Goal: Entertainment & Leisure: Consume media (video, audio)

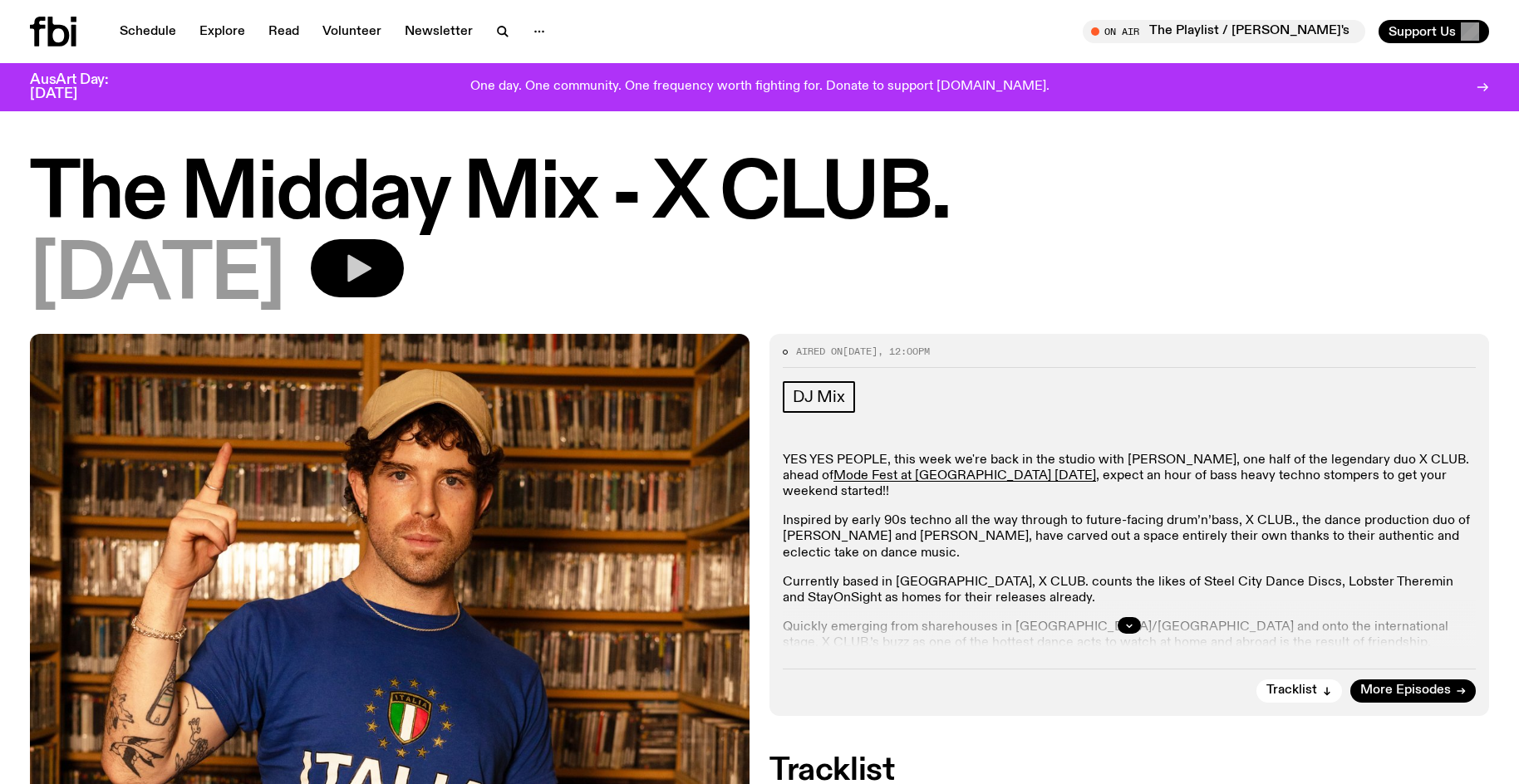
click at [370, 279] on icon "button" at bounding box center [357, 268] width 33 height 33
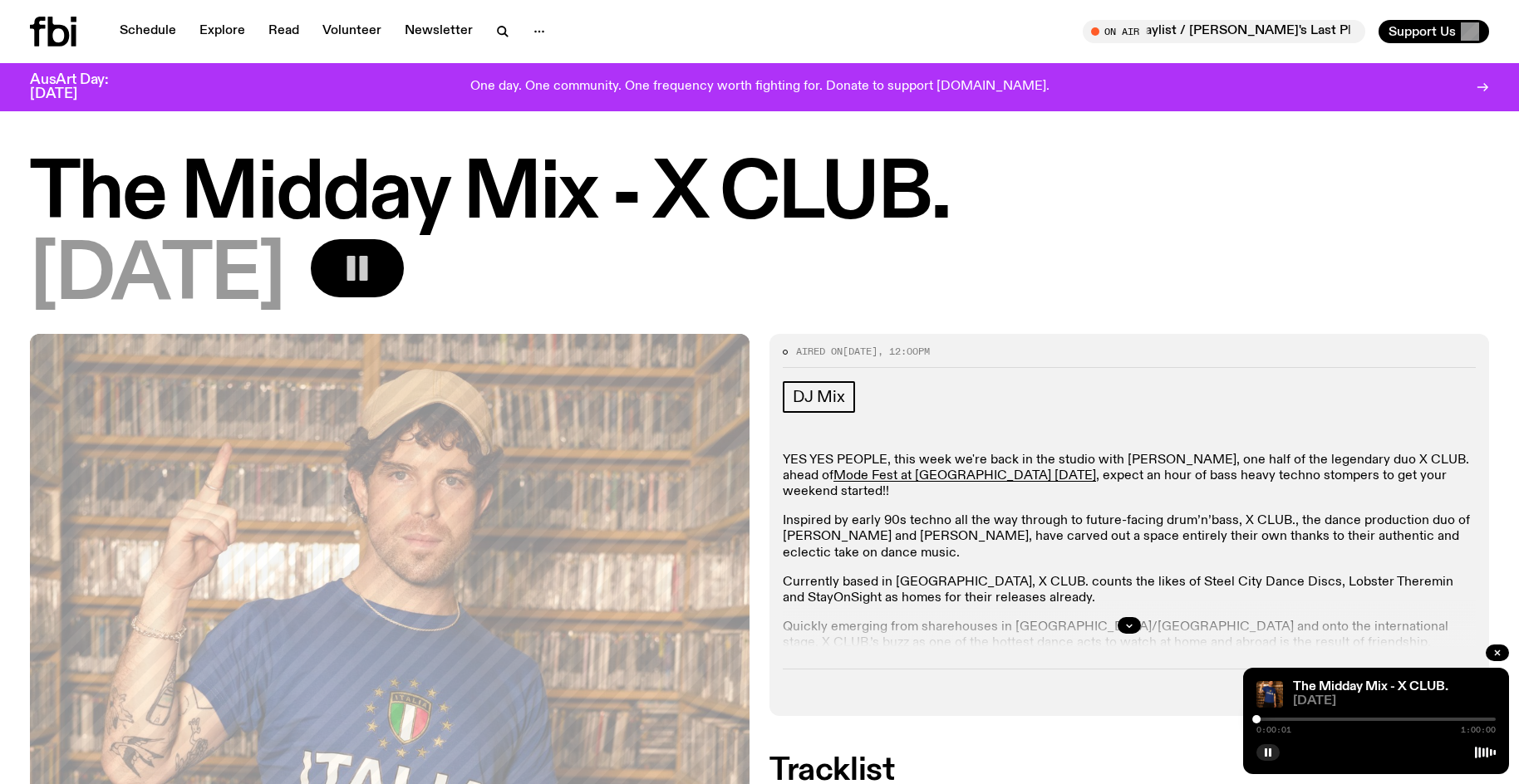
click at [404, 274] on button "button" at bounding box center [357, 268] width 93 height 58
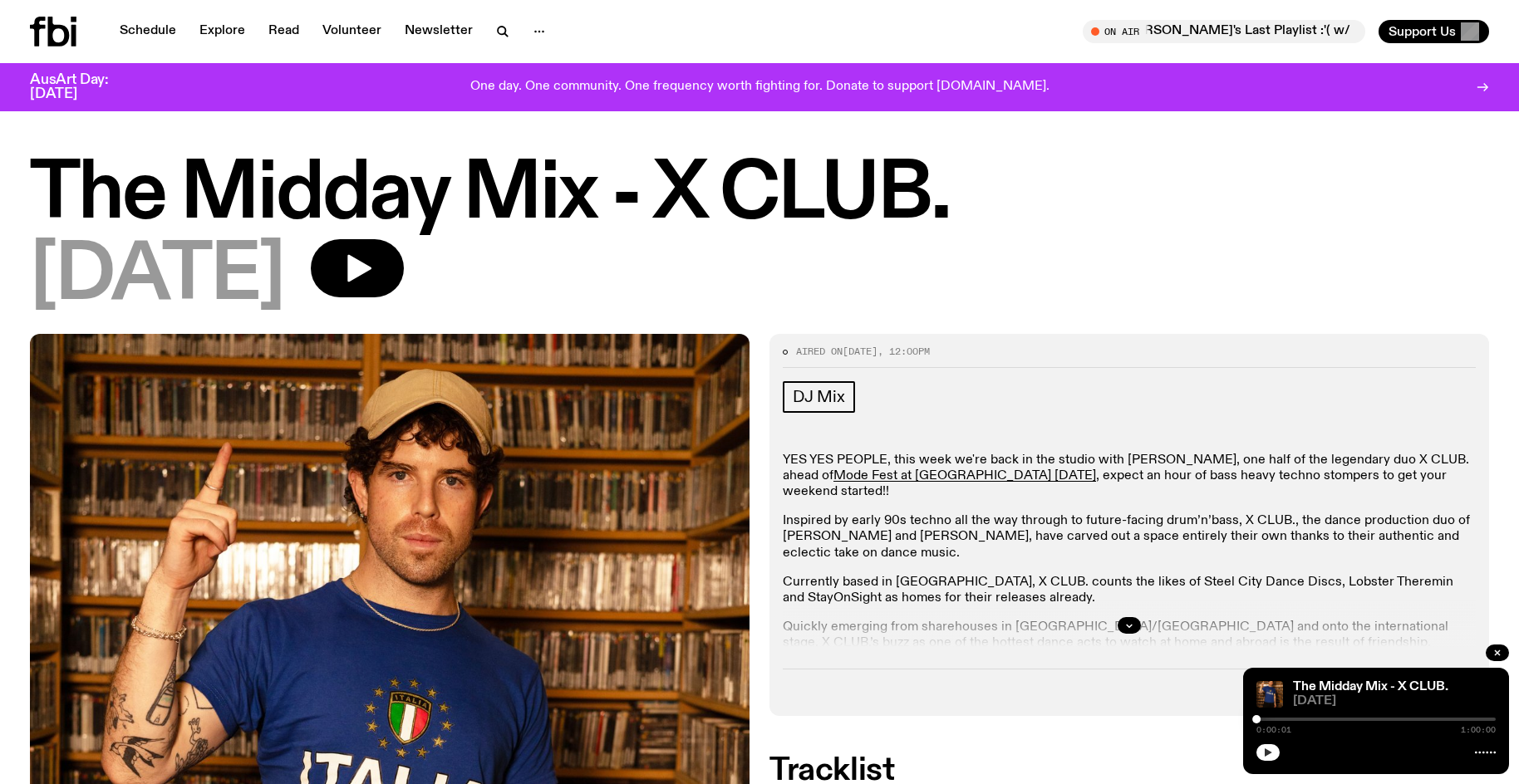
click at [1264, 751] on icon "button" at bounding box center [1268, 752] width 10 height 10
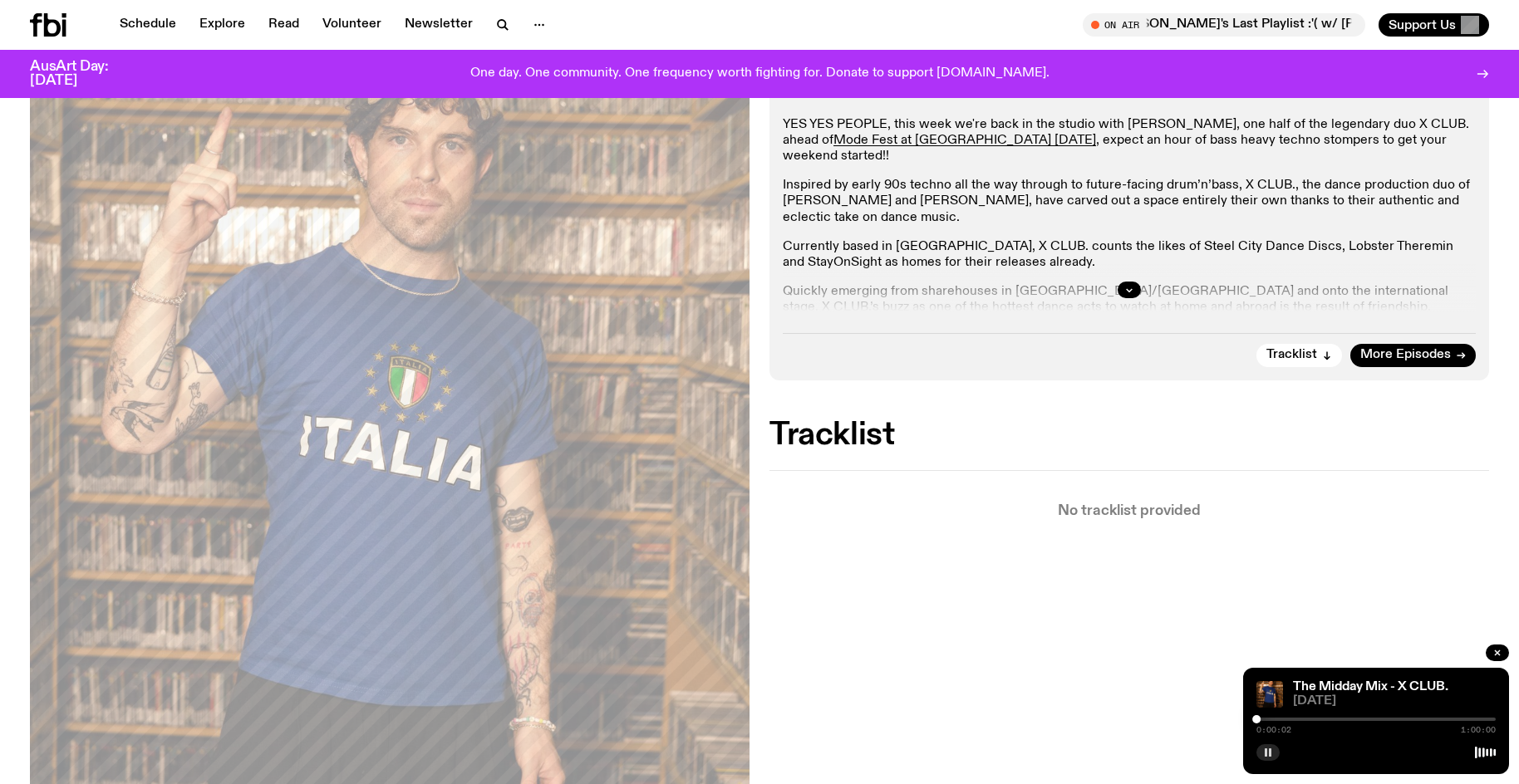
scroll to position [409, 0]
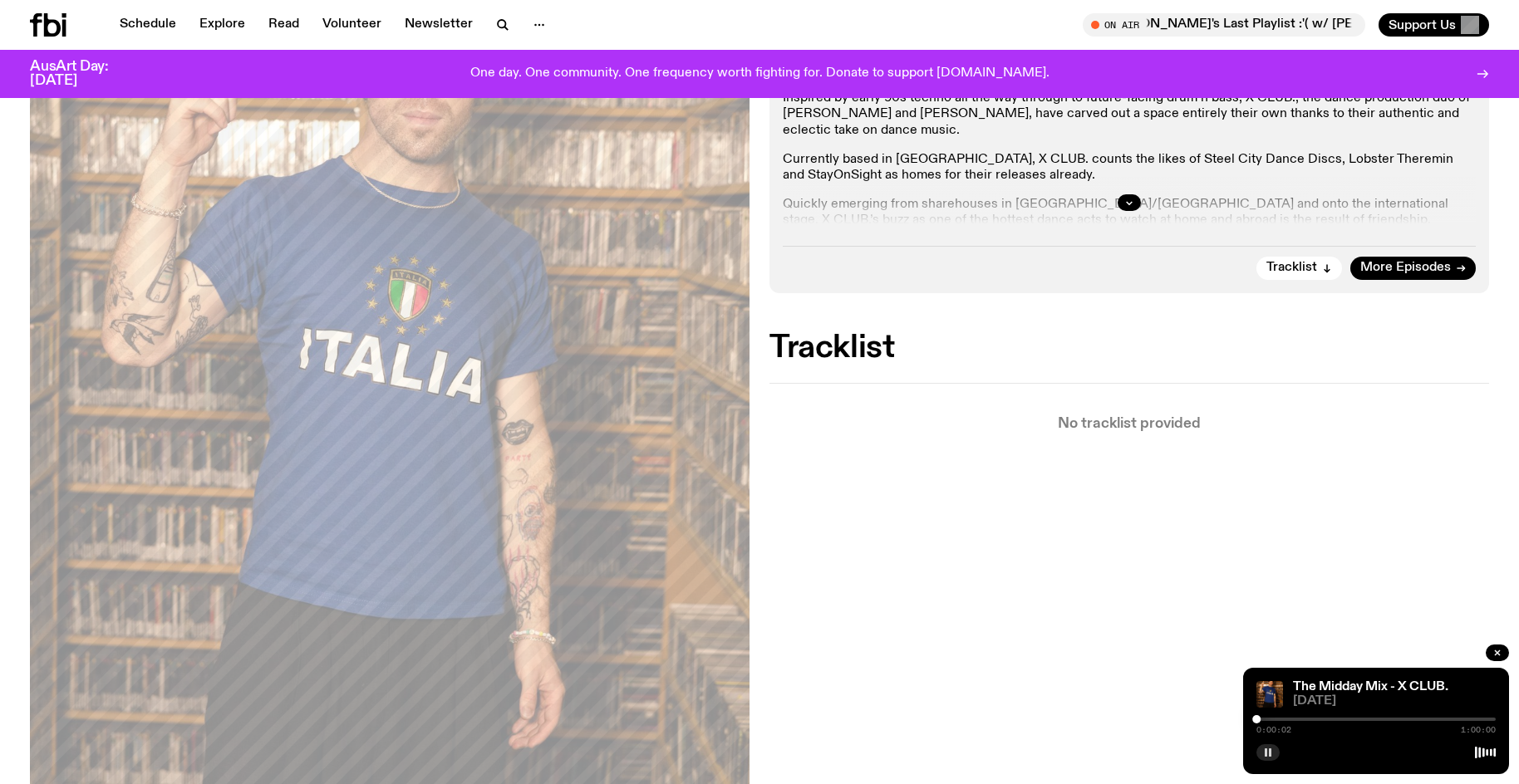
click at [1376, 717] on div "0:00:02 1:00:00" at bounding box center [1376, 723] width 239 height 20
click at [1376, 721] on div "0:00:03 1:00:00" at bounding box center [1376, 723] width 239 height 20
click at [1386, 717] on div at bounding box center [1376, 719] width 239 height 3
click at [1406, 718] on div at bounding box center [1376, 719] width 239 height 3
click at [1421, 719] on div at bounding box center [1376, 719] width 239 height 3
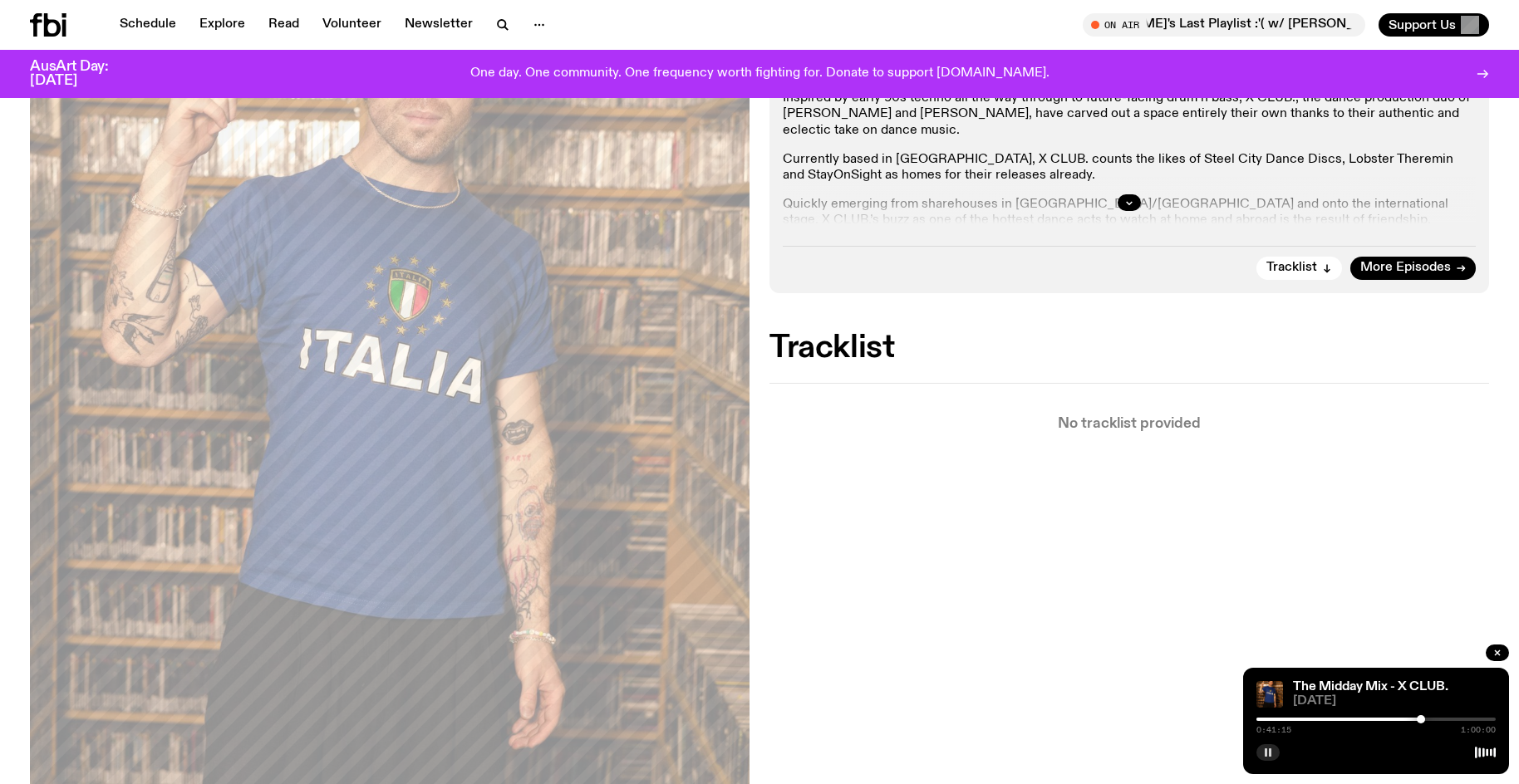
click at [1432, 717] on div at bounding box center [1376, 719] width 239 height 3
click at [1441, 718] on div at bounding box center [1376, 719] width 239 height 3
click at [1446, 718] on div at bounding box center [1376, 719] width 239 height 3
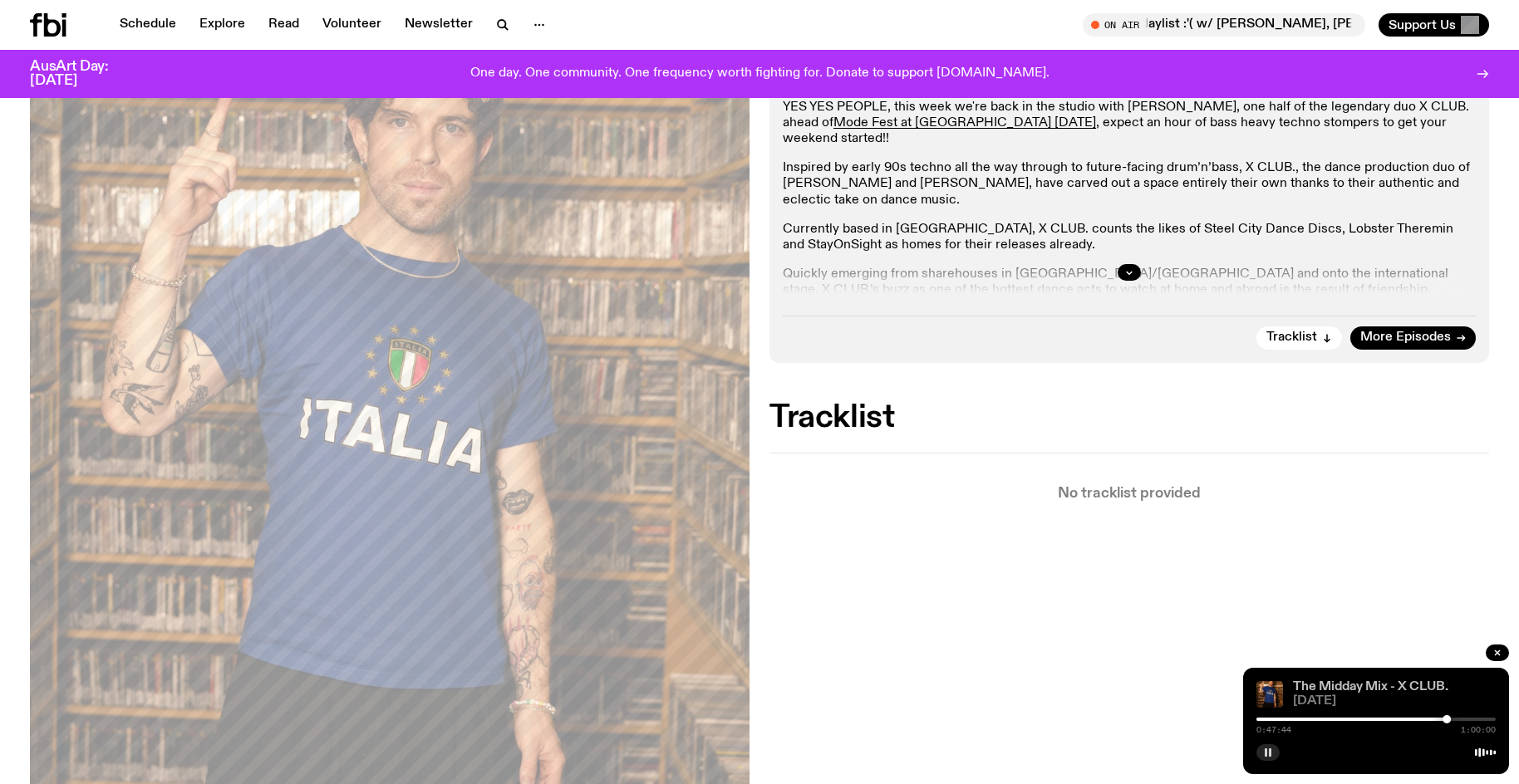
scroll to position [243, 0]
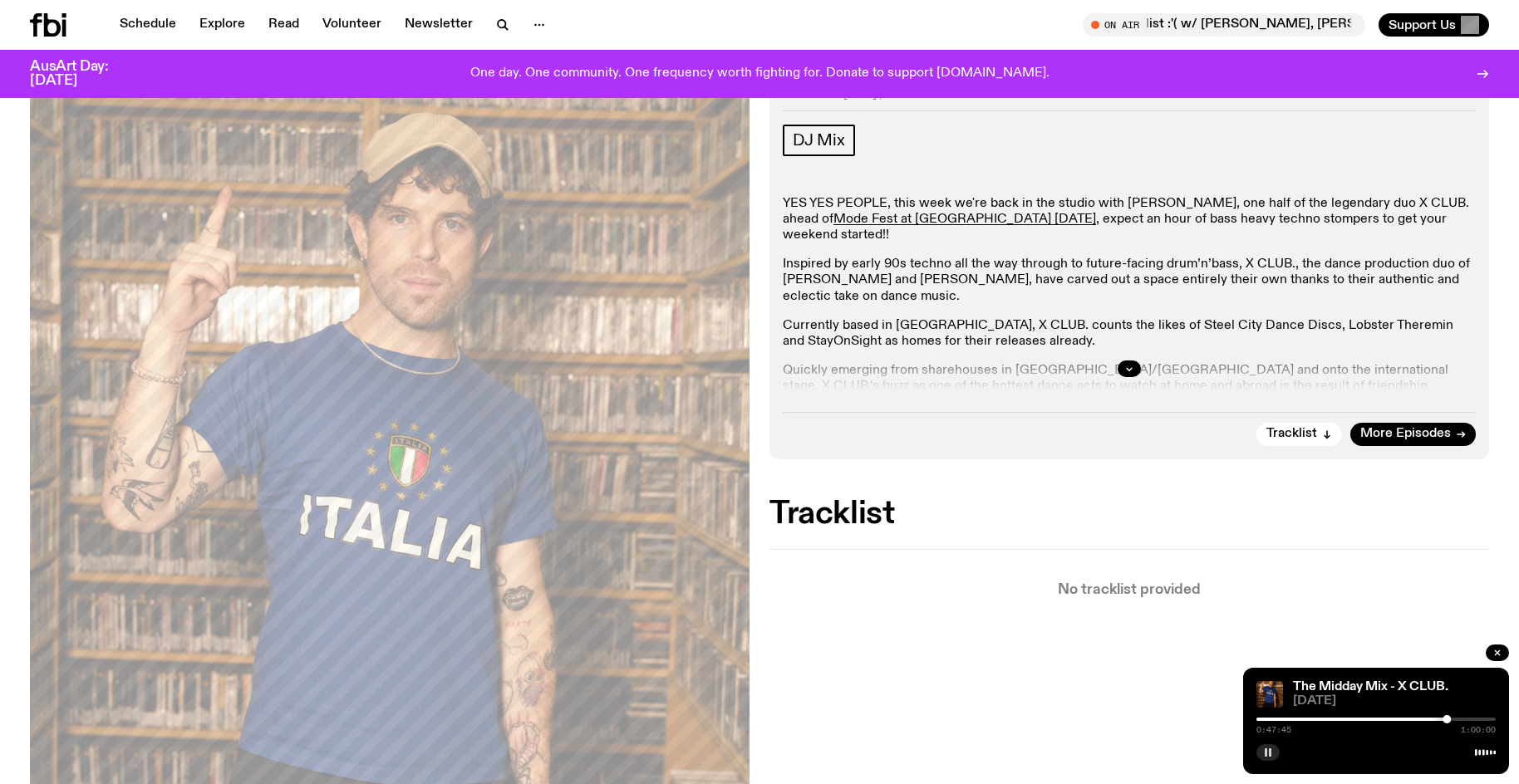
click at [1453, 720] on div at bounding box center [1376, 719] width 239 height 3
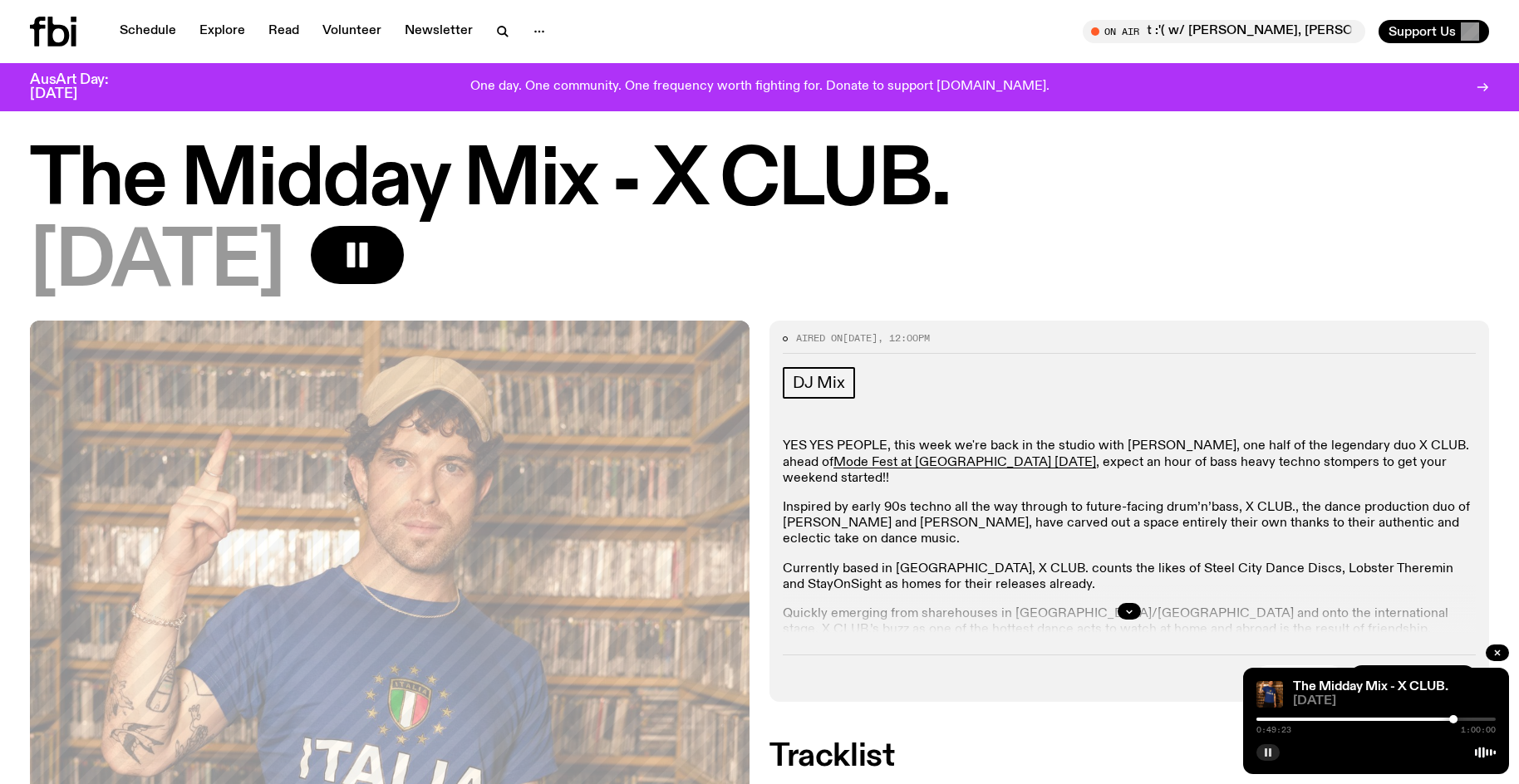
scroll to position [0, 0]
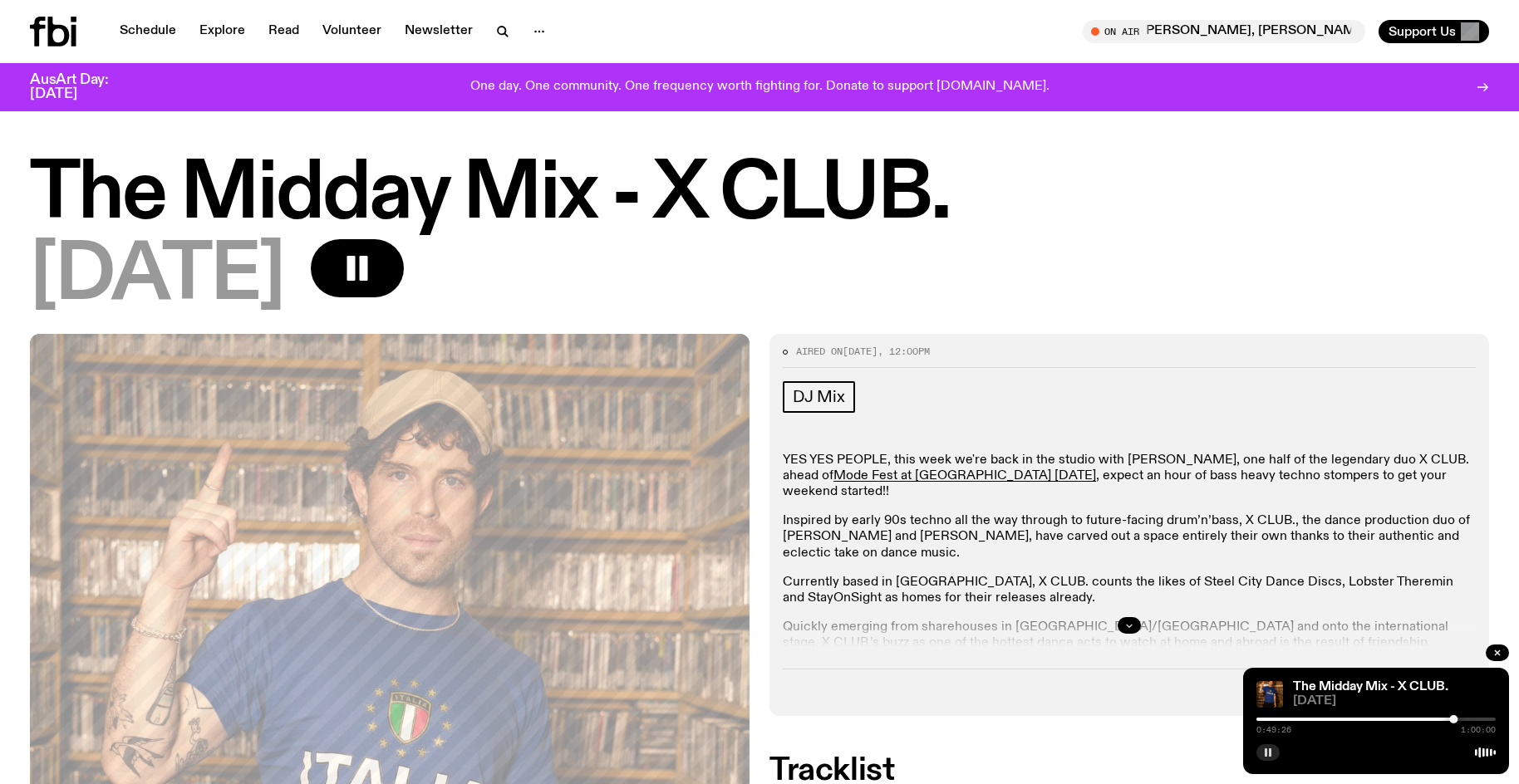
click at [1127, 623] on icon "button" at bounding box center [1130, 625] width 10 height 10
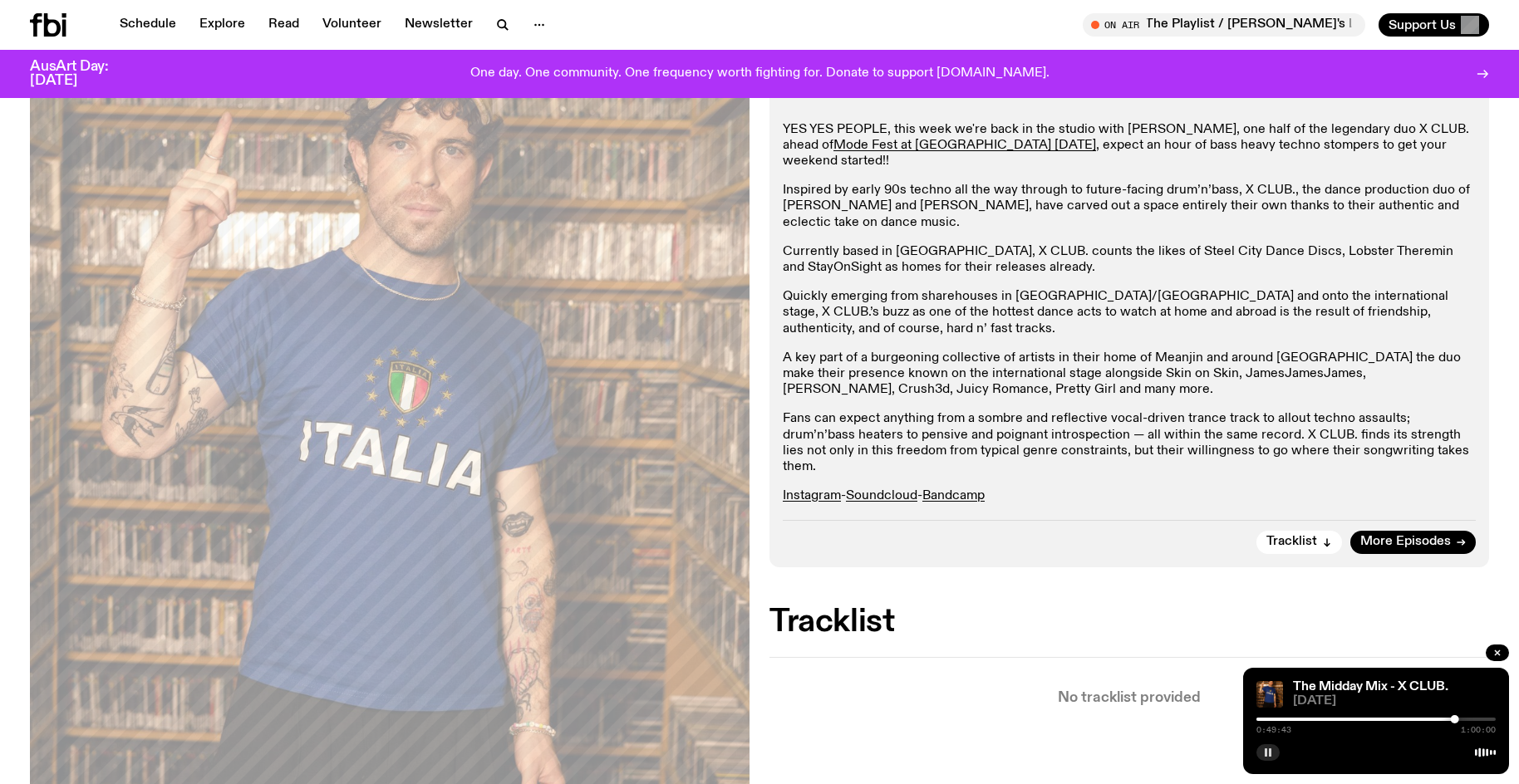
scroll to position [245, 0]
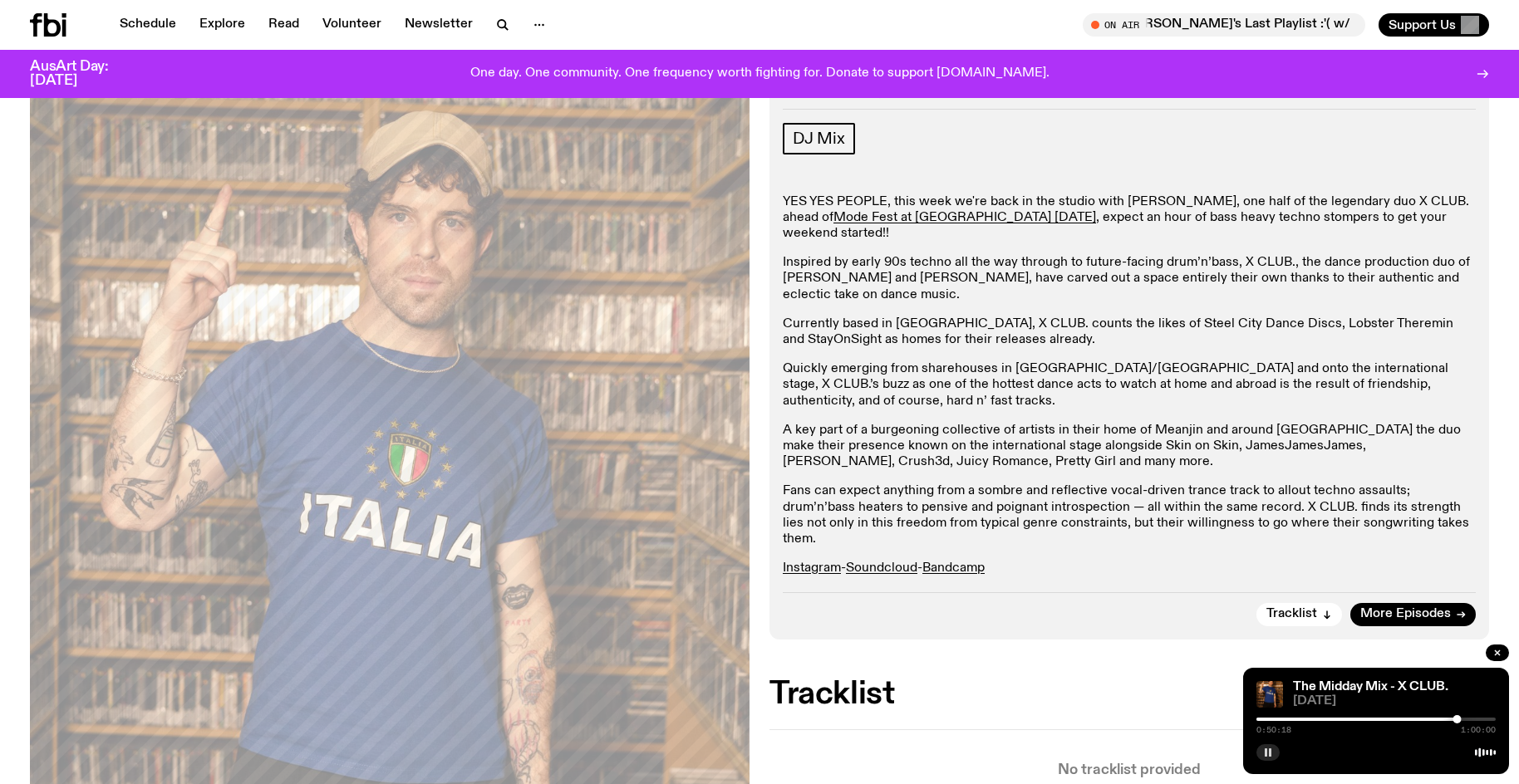
click at [1266, 746] on button "button" at bounding box center [1267, 752] width 23 height 16
